Goal: Entertainment & Leisure: Browse casually

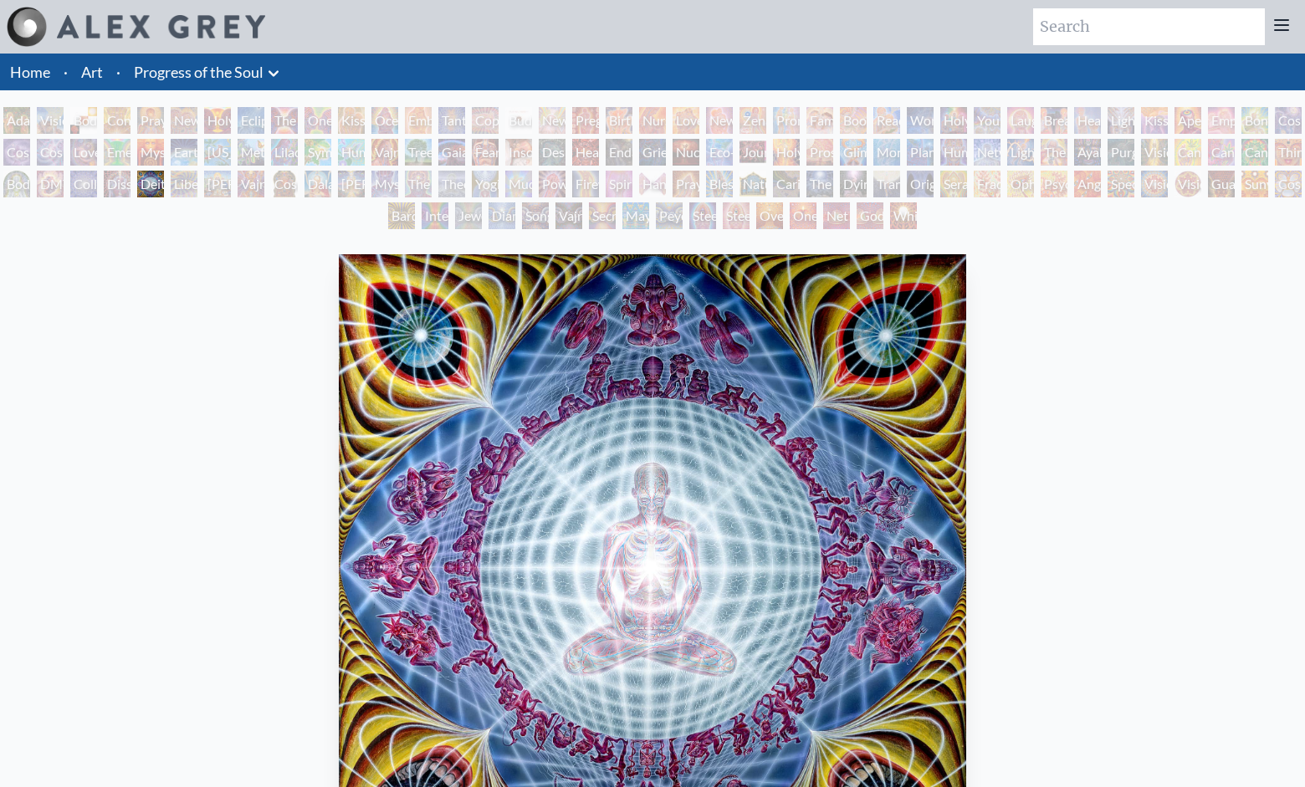
click at [197, 194] on div "Liberation Through Seeing" at bounding box center [184, 184] width 27 height 27
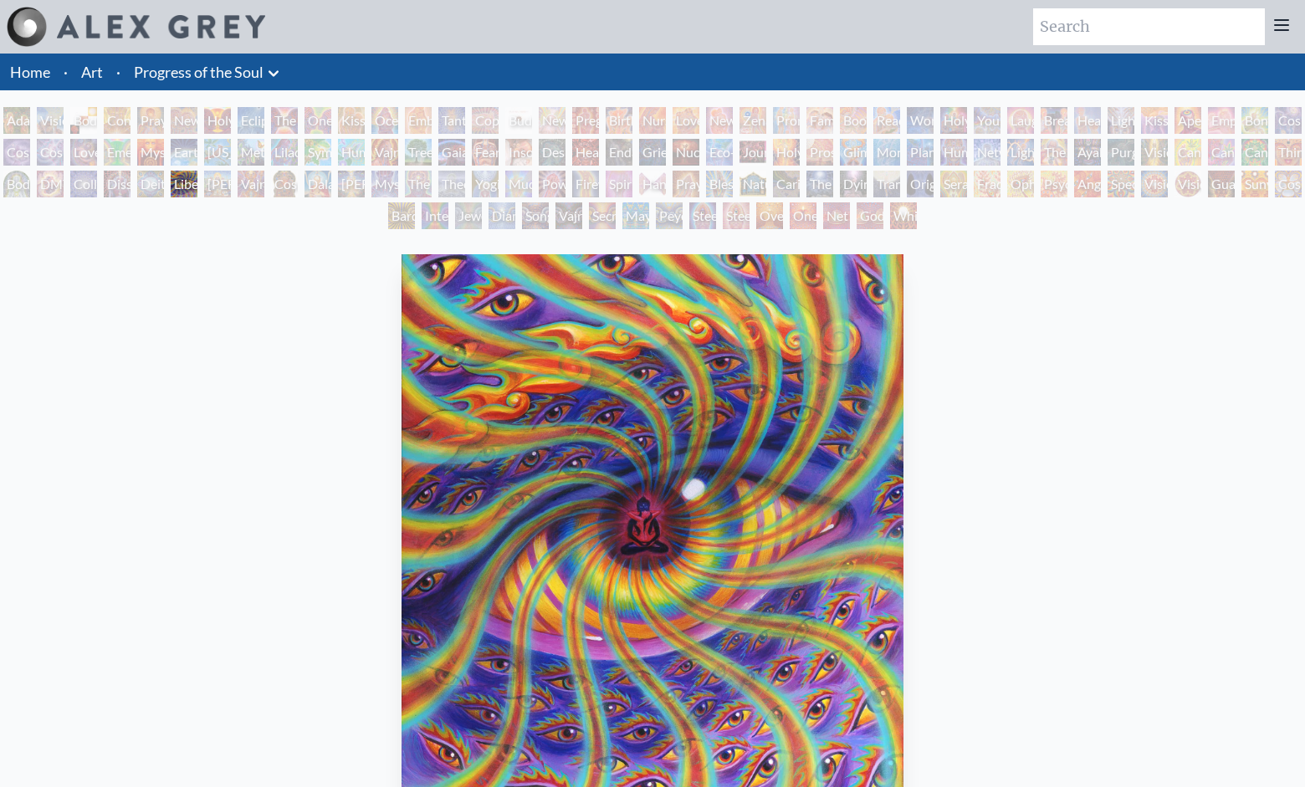
click at [23, 116] on div "Adam & Eve" at bounding box center [16, 120] width 27 height 27
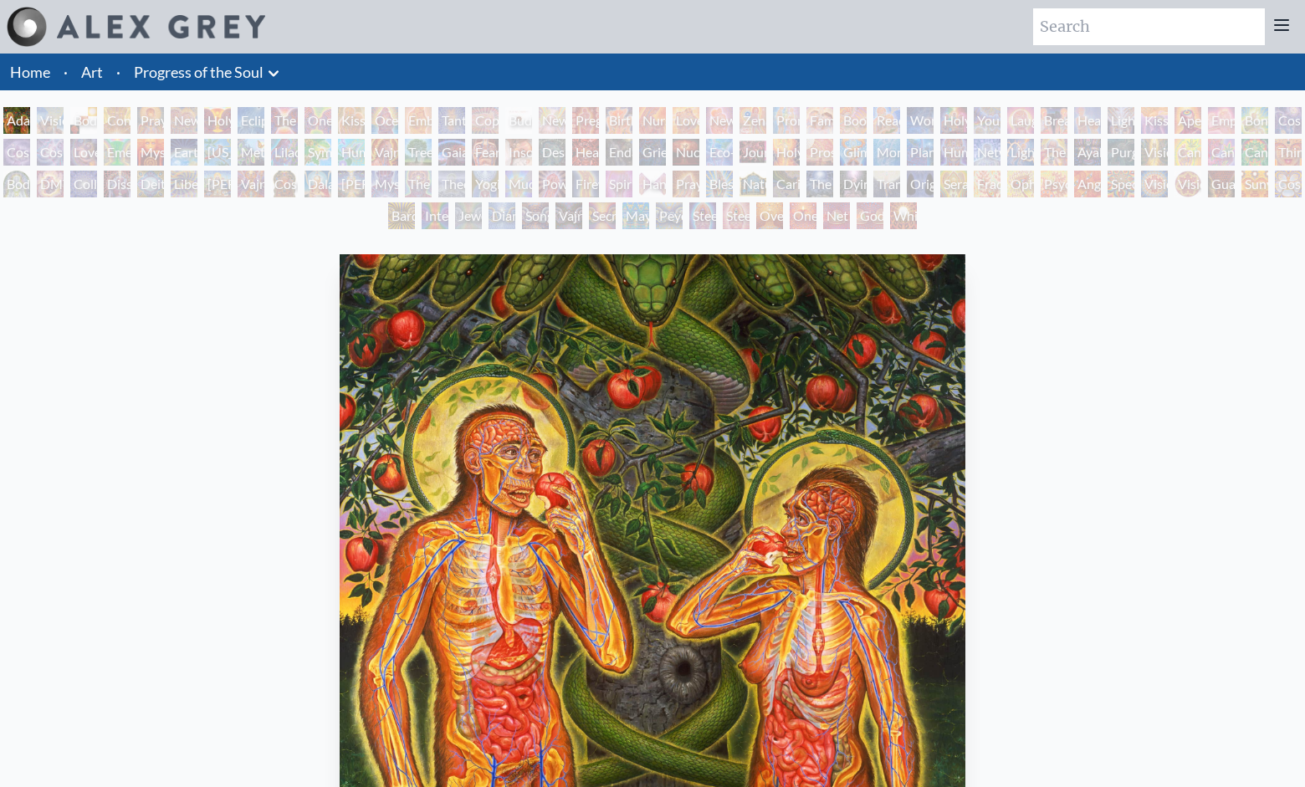
click at [64, 127] on div "Visionary Origin of Language" at bounding box center [50, 120] width 27 height 27
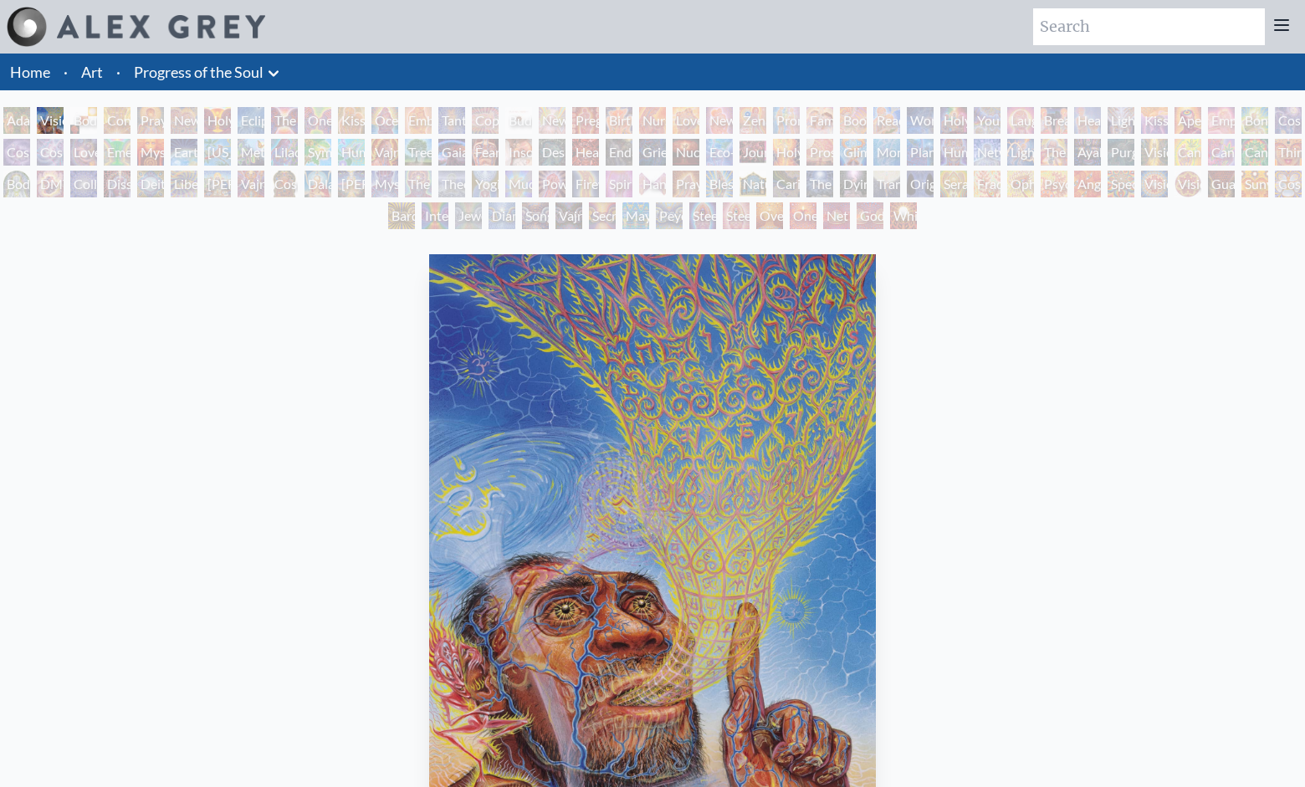
click at [126, 122] on div "Contemplation" at bounding box center [117, 120] width 27 height 27
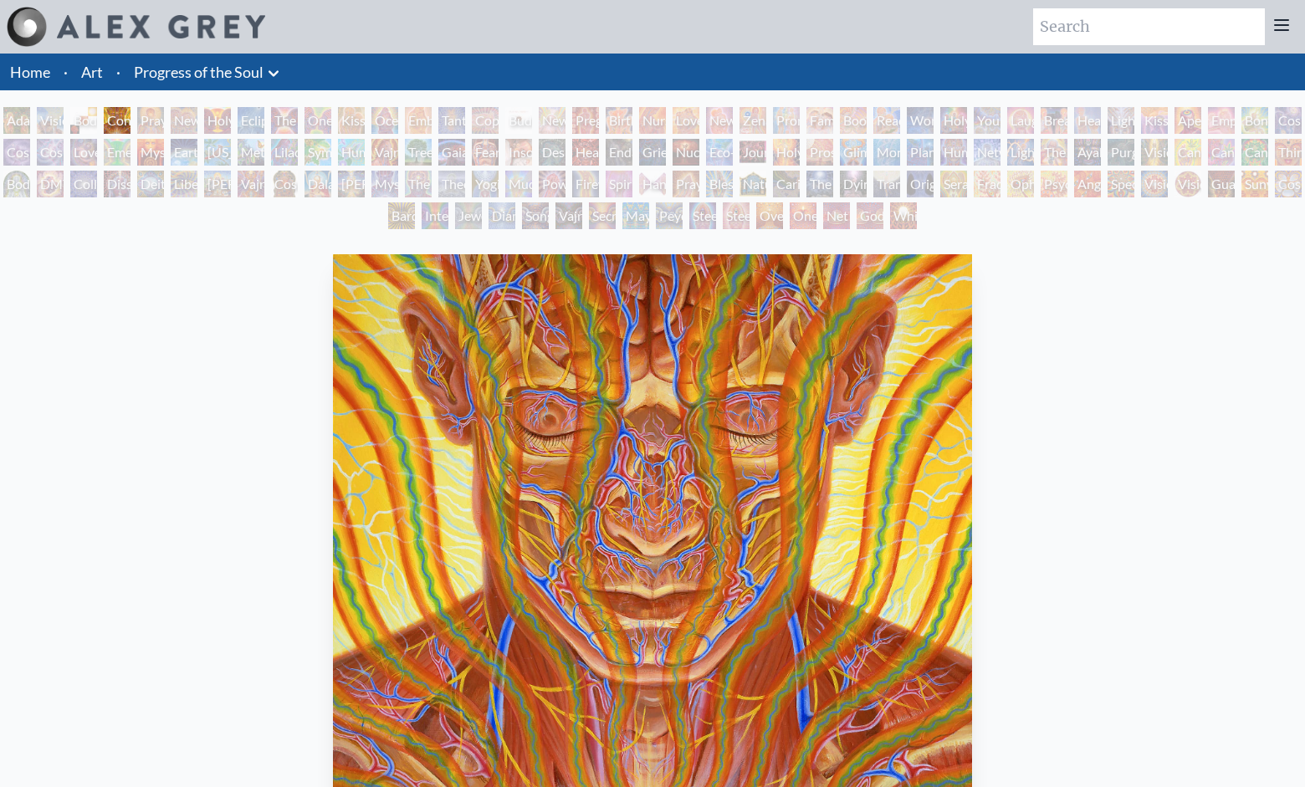
click at [161, 115] on div "Praying" at bounding box center [150, 120] width 27 height 27
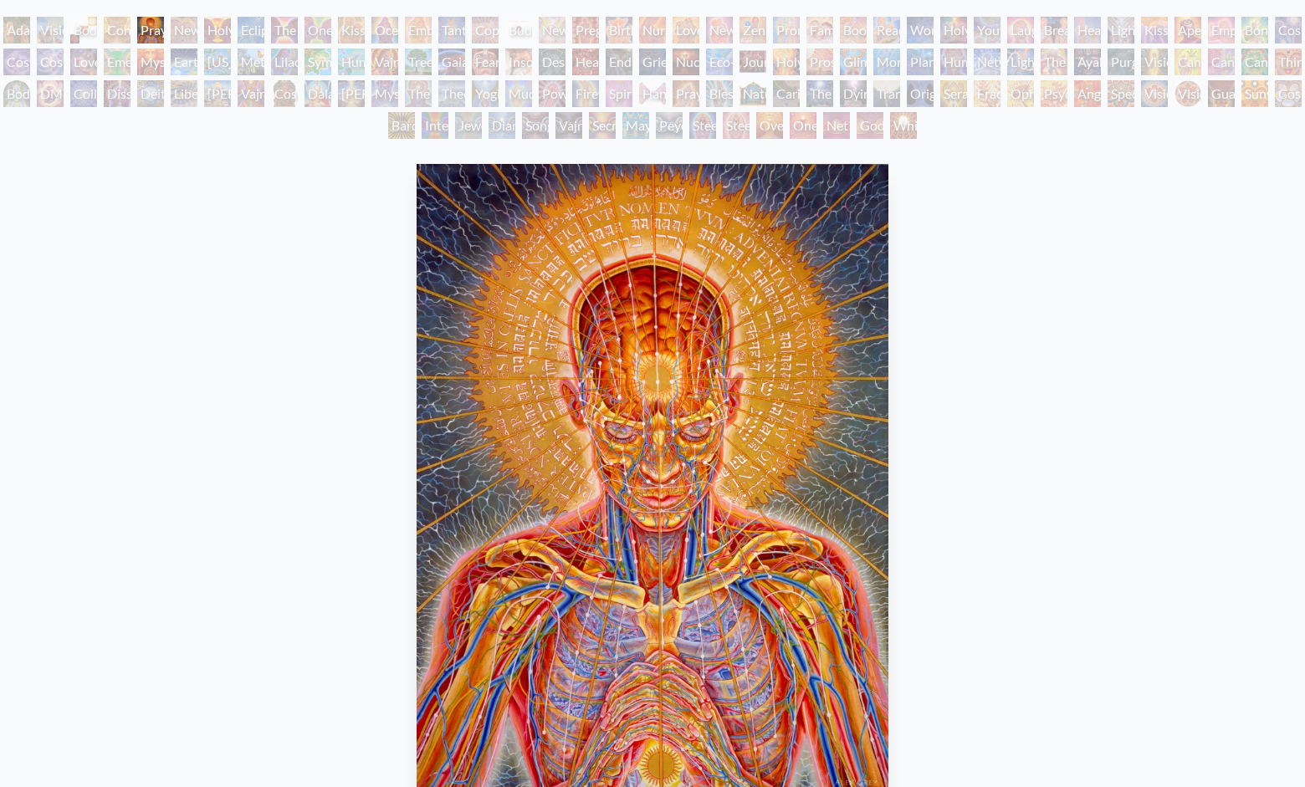
scroll to position [81, 0]
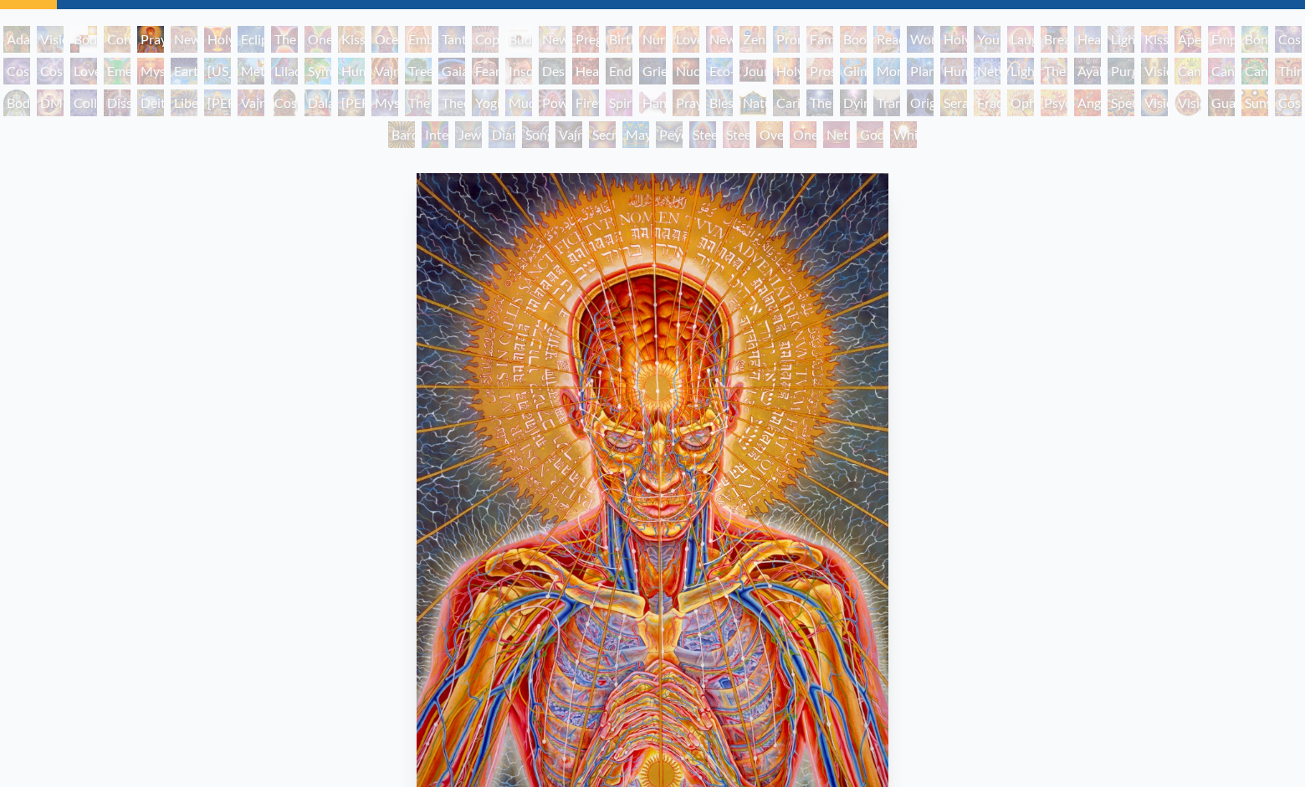
click at [197, 42] on div "New Man New Woman" at bounding box center [184, 39] width 27 height 27
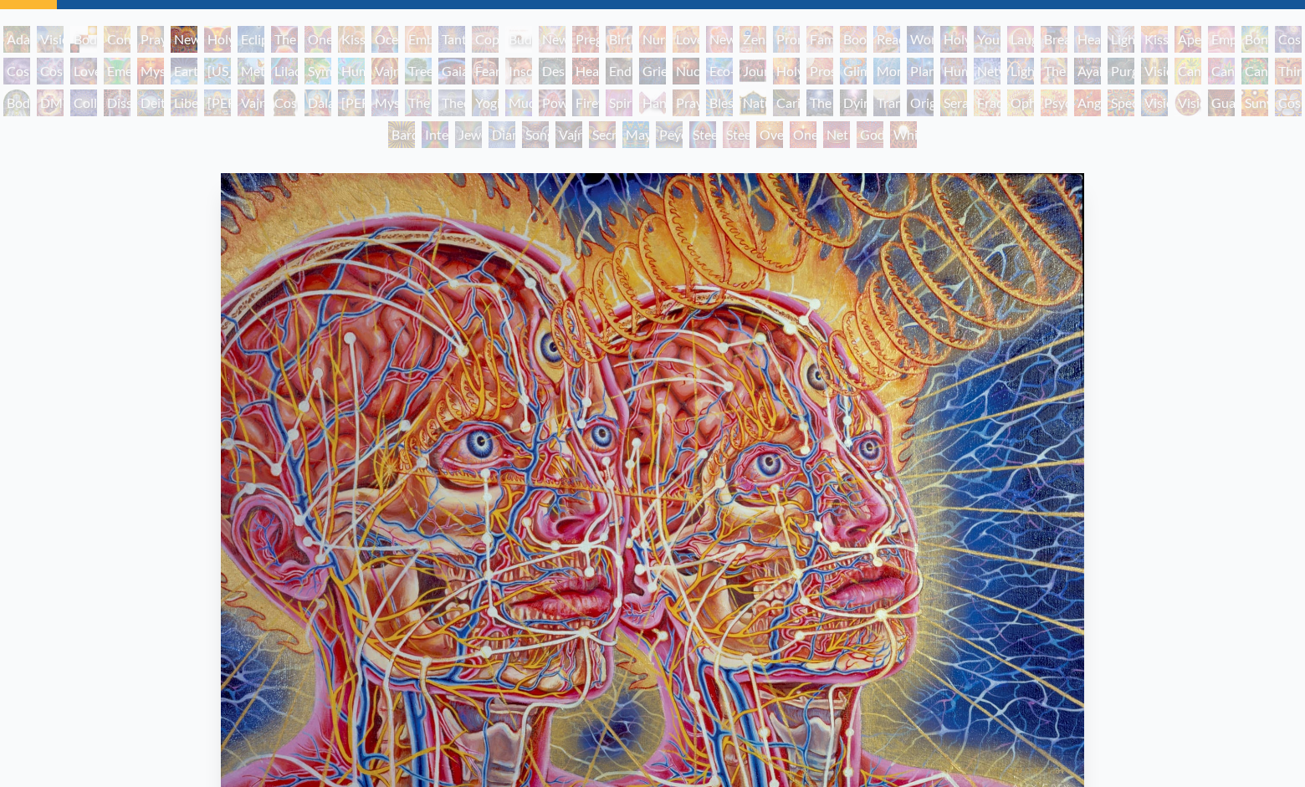
click at [331, 35] on div "One Taste" at bounding box center [317, 39] width 27 height 27
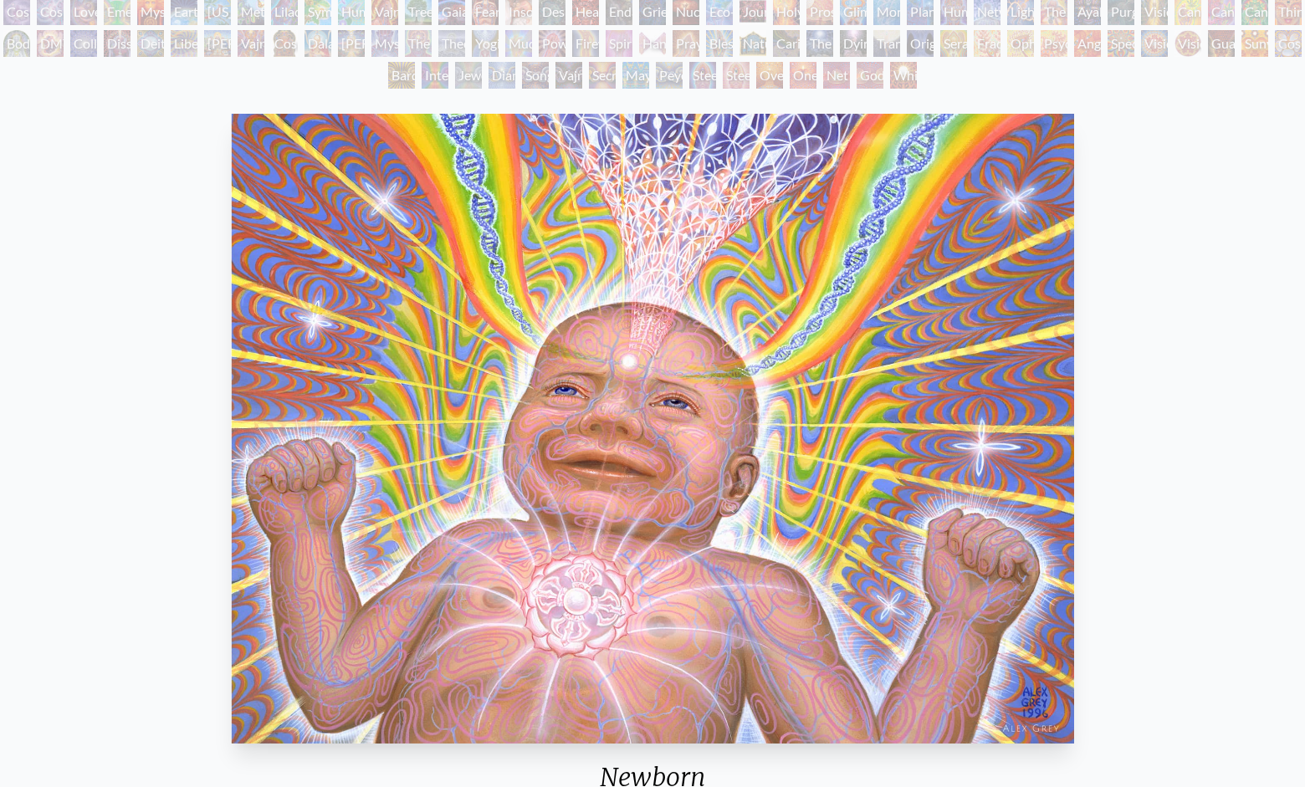
scroll to position [140, 0]
